Goal: Submit feedback/report problem

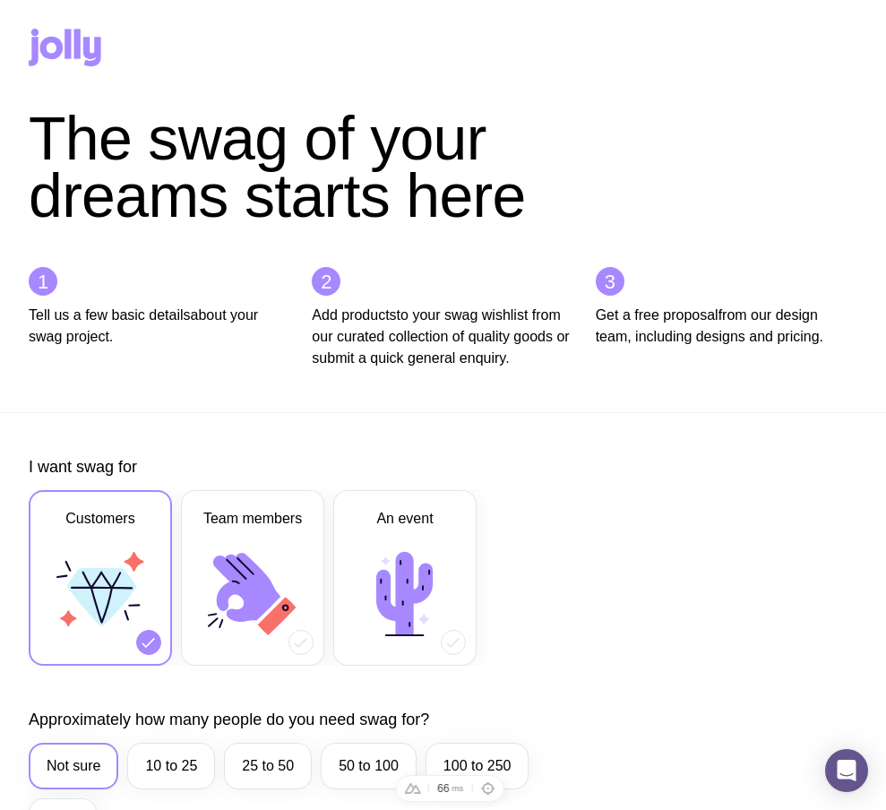
scroll to position [673, 0]
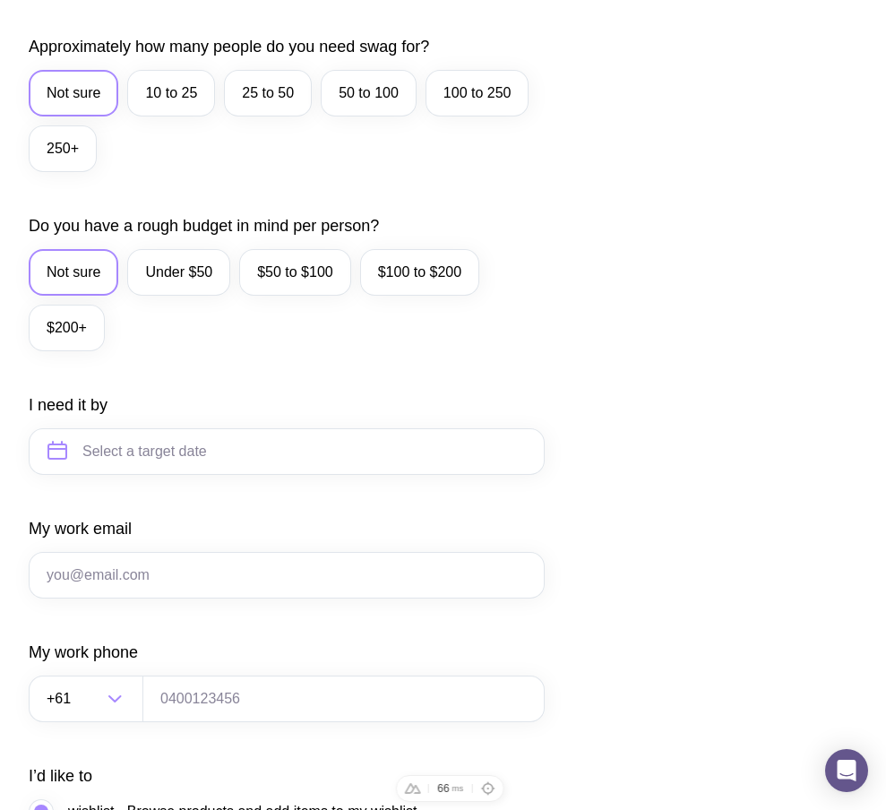
type input "sergbrikov@gmail.com"
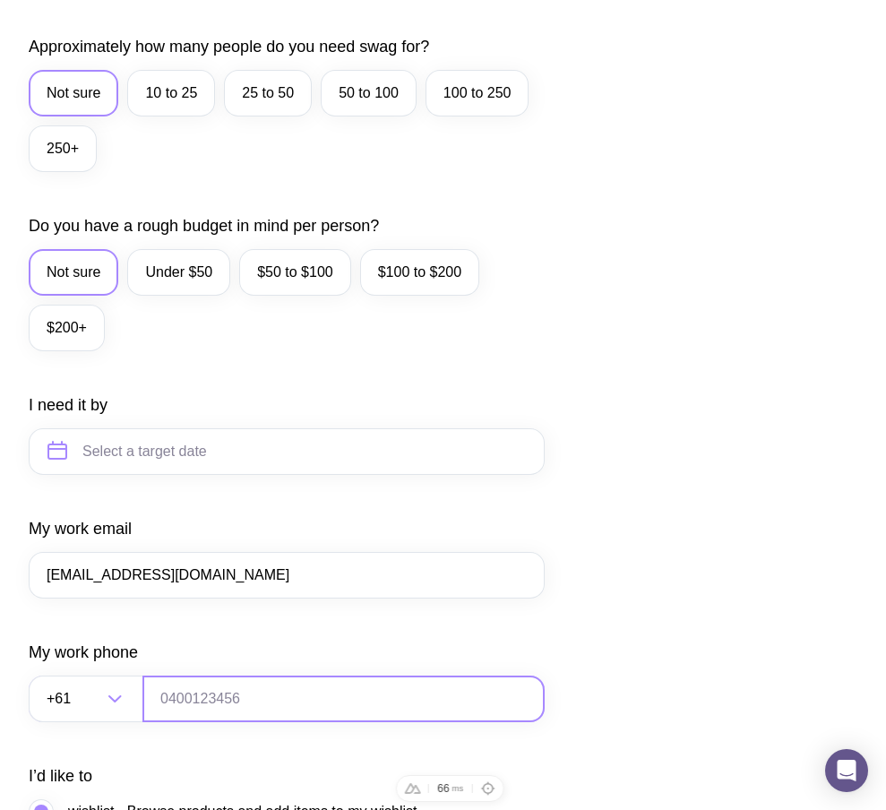
click at [230, 722] on input "tel" at bounding box center [343, 698] width 402 height 47
type input "0664130449"
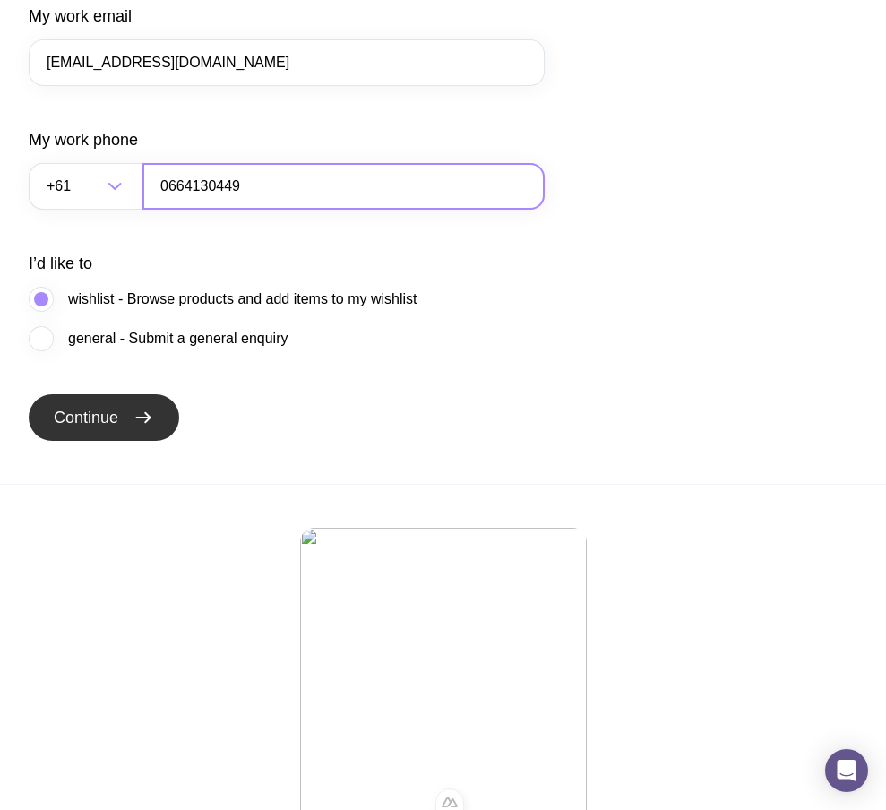
scroll to position [1190, 0]
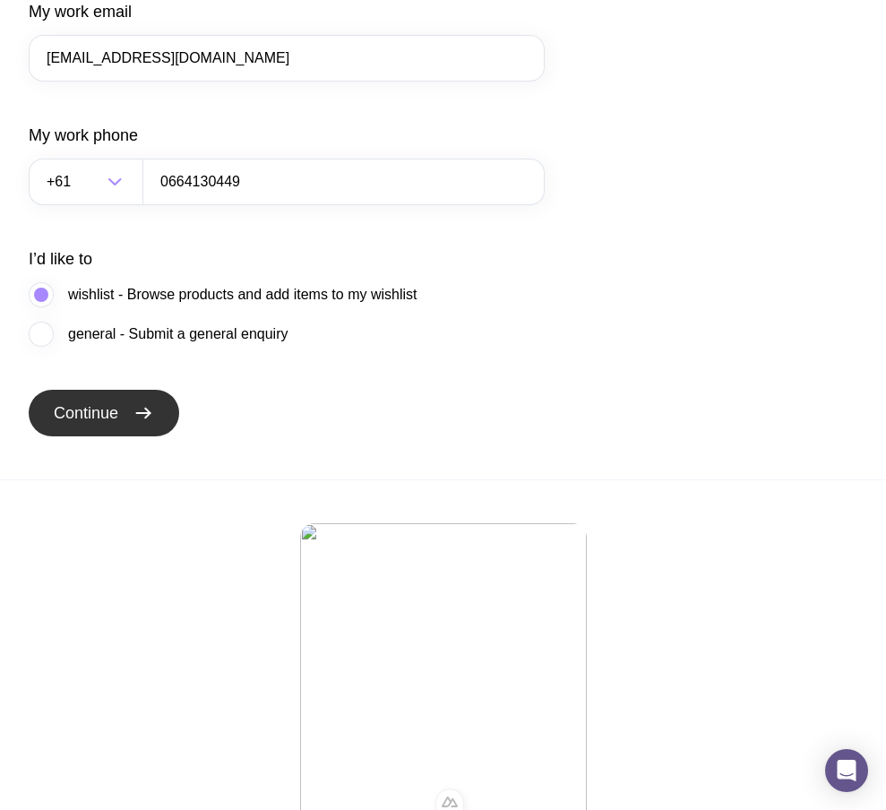
click at [106, 424] on span "Continue" at bounding box center [86, 412] width 64 height 21
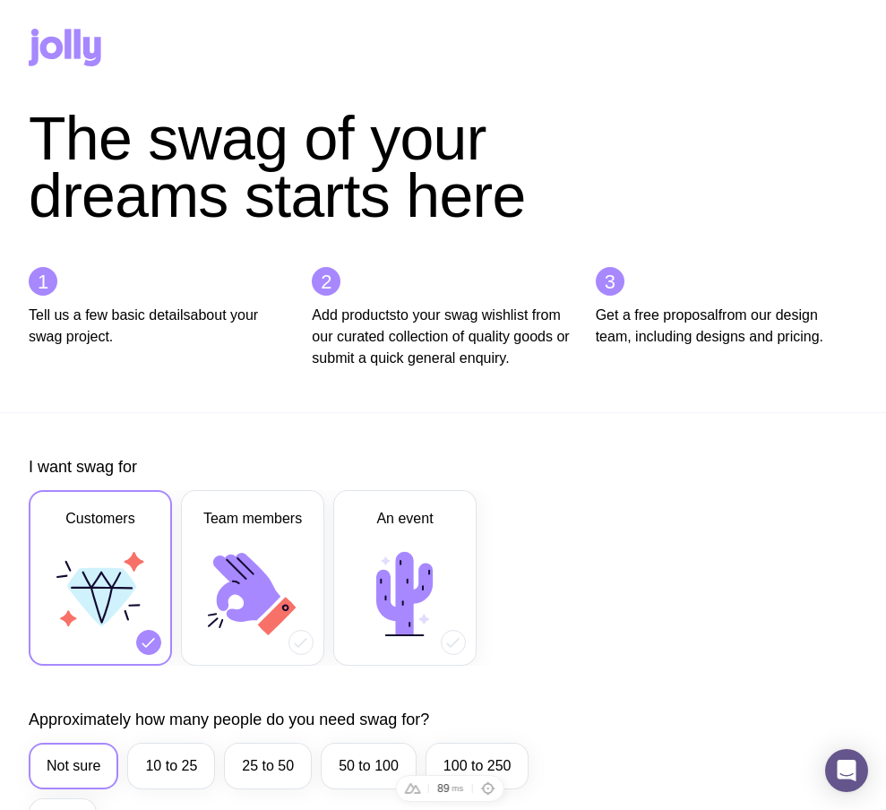
scroll to position [1182, 0]
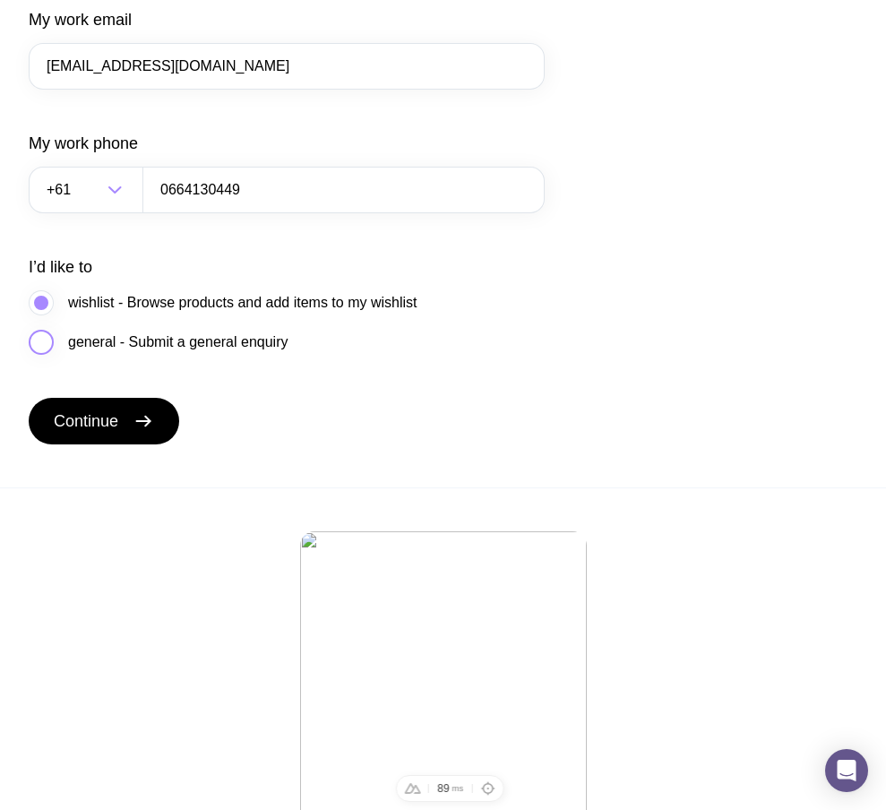
click at [111, 352] on label "general - Submit a general enquiry" at bounding box center [158, 342] width 259 height 25
click at [0, 0] on input "general - Submit a general enquiry" at bounding box center [0, 0] width 0 height 0
click at [111, 432] on span "Continue" at bounding box center [86, 420] width 64 height 21
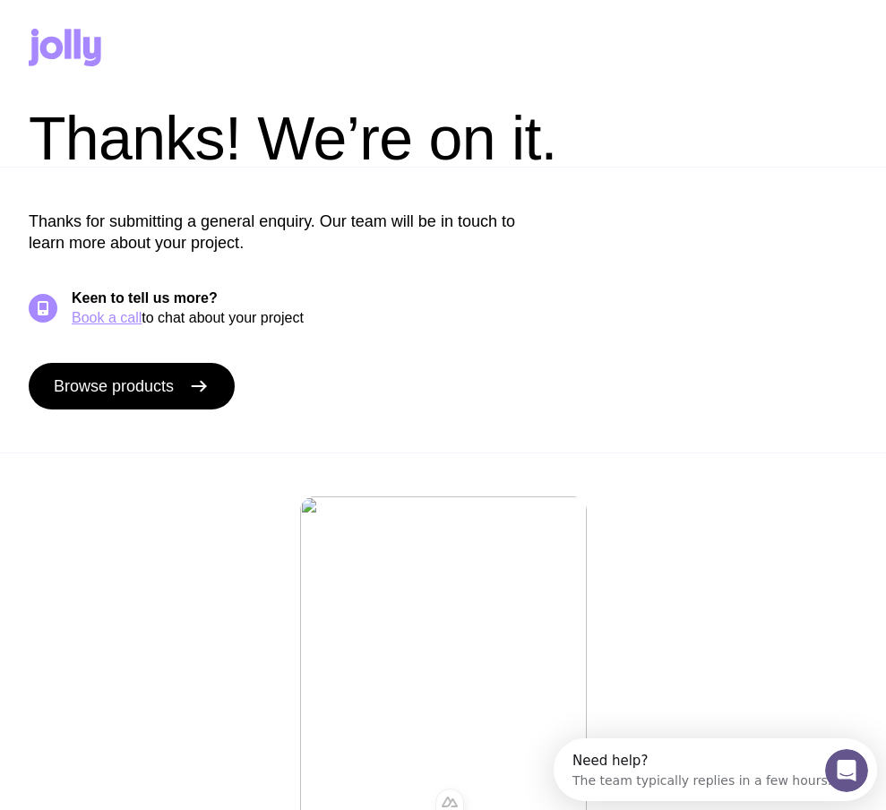
scroll to position [0, 0]
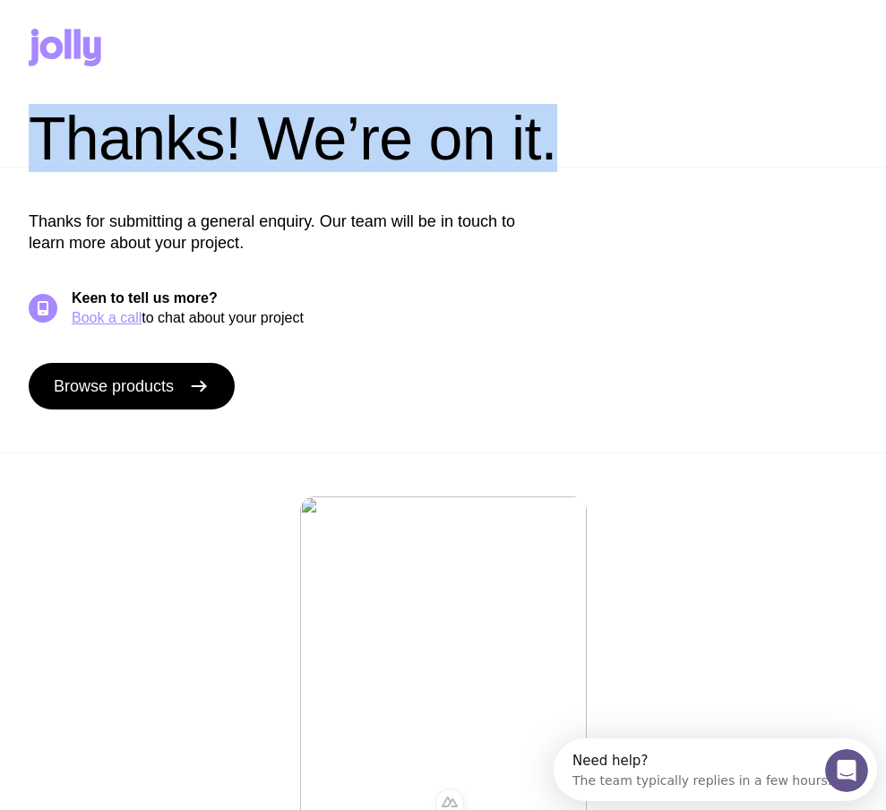
drag, startPoint x: 32, startPoint y: 134, endPoint x: 566, endPoint y: 144, distance: 534.0
click at [566, 144] on h2 "Thanks! We’re on it." at bounding box center [330, 137] width 602 height 57
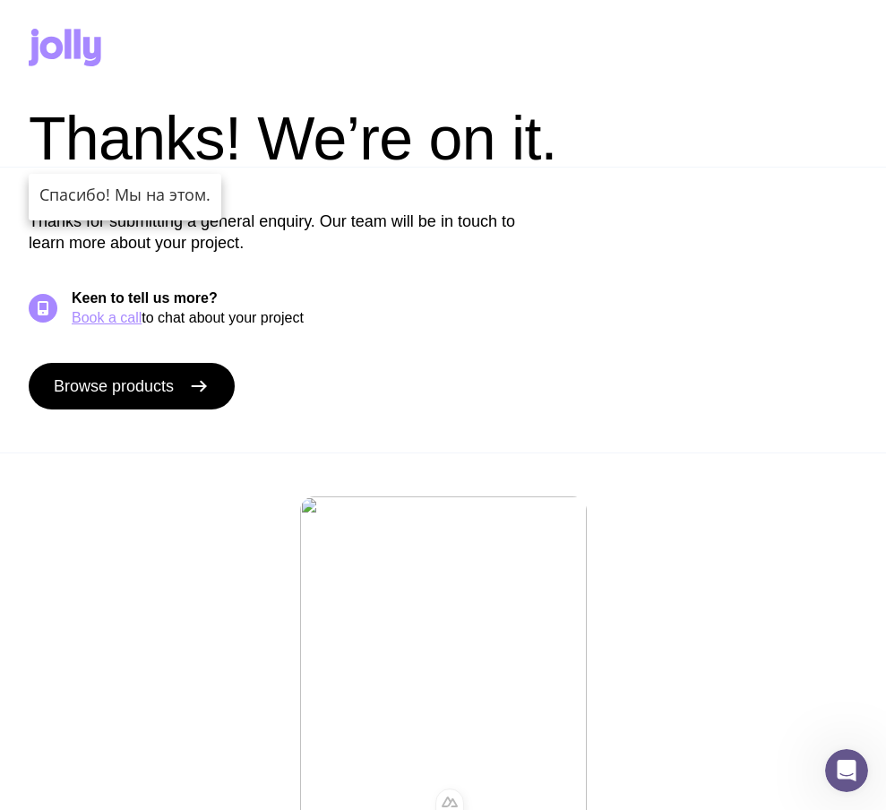
click at [632, 210] on div "Thanks for submitting a general enquiry. Our team will be in touch to learn mor…" at bounding box center [443, 310] width 886 height 286
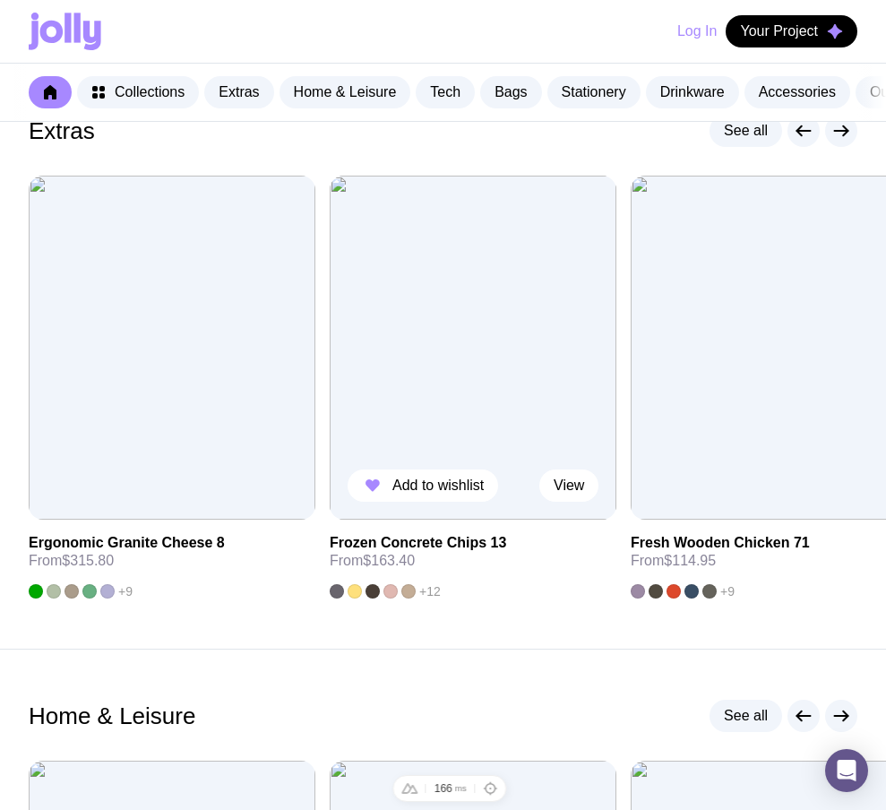
scroll to position [301, 0]
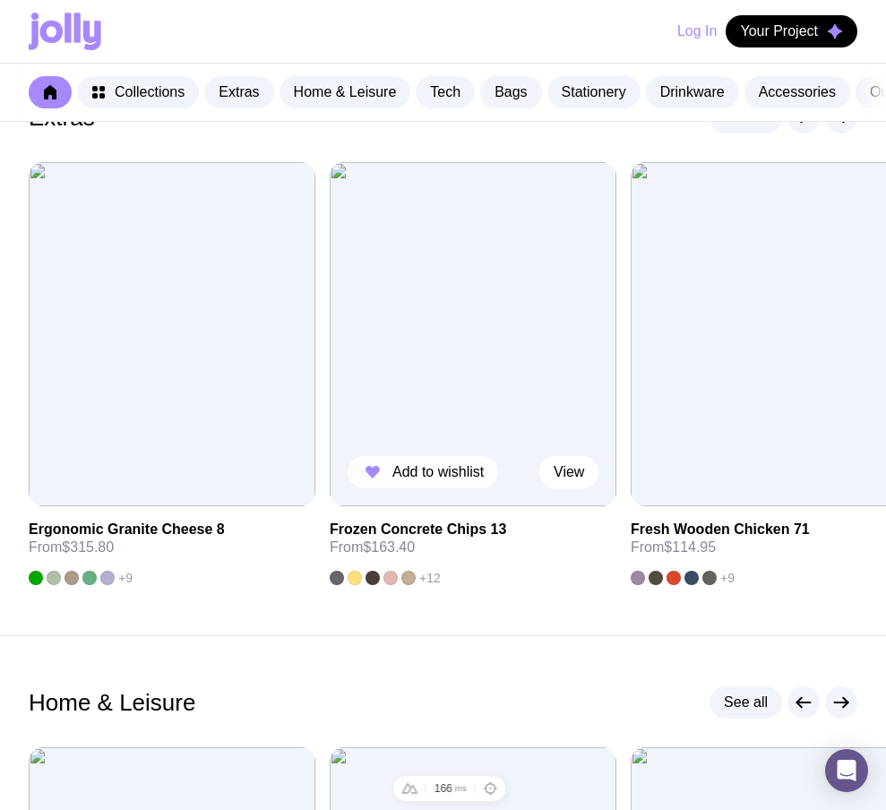
click at [413, 477] on span "Add to wishlist" at bounding box center [437, 472] width 91 height 18
click at [771, 32] on span "Your Project" at bounding box center [779, 31] width 78 height 18
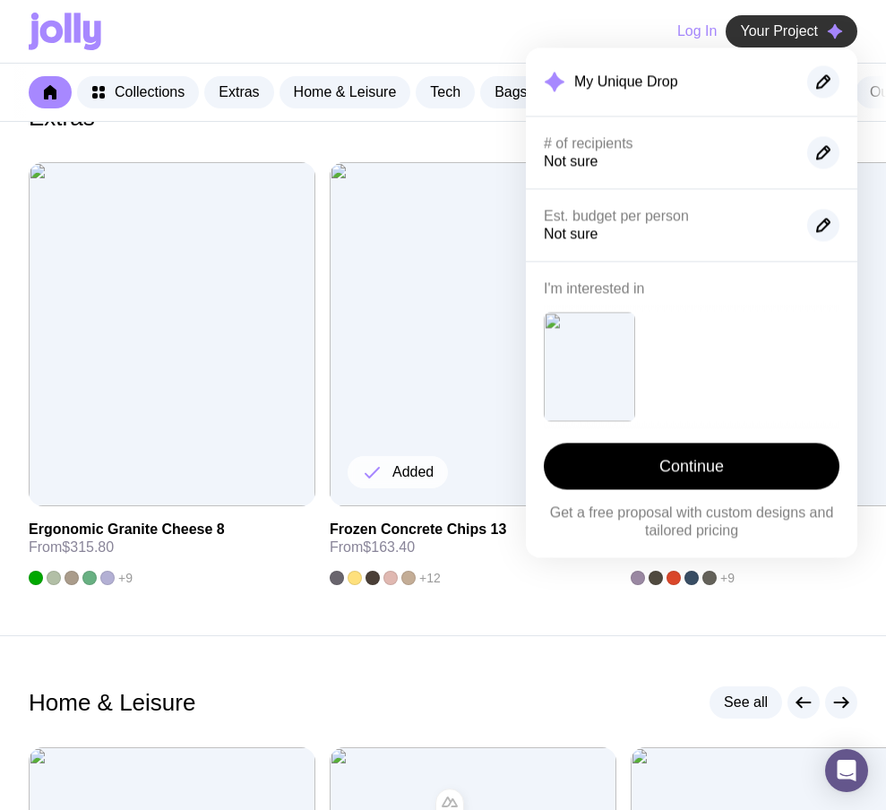
click at [771, 32] on span "Your Project" at bounding box center [779, 31] width 78 height 18
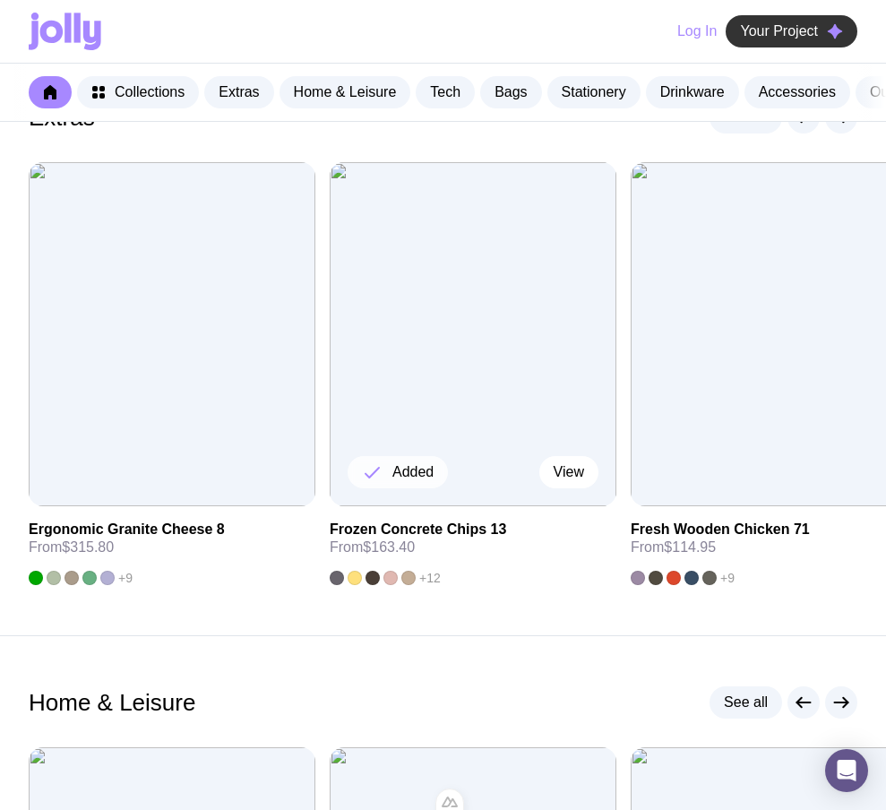
click at [771, 32] on span "Your Project" at bounding box center [779, 31] width 78 height 18
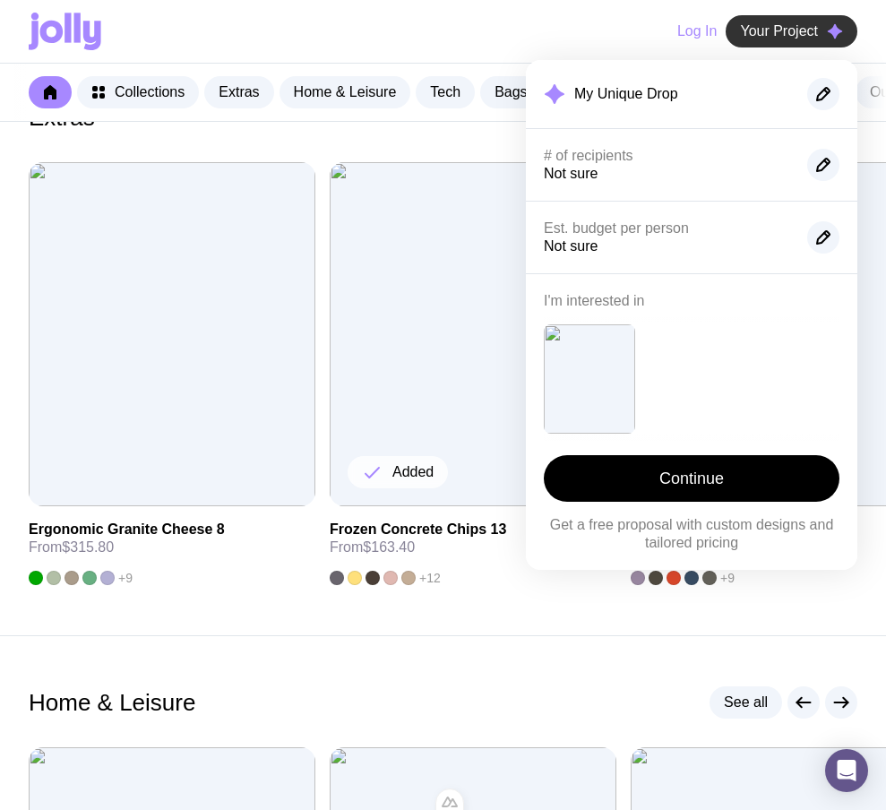
click at [771, 32] on span "Your Project" at bounding box center [779, 31] width 78 height 18
